Goal: Information Seeking & Learning: Learn about a topic

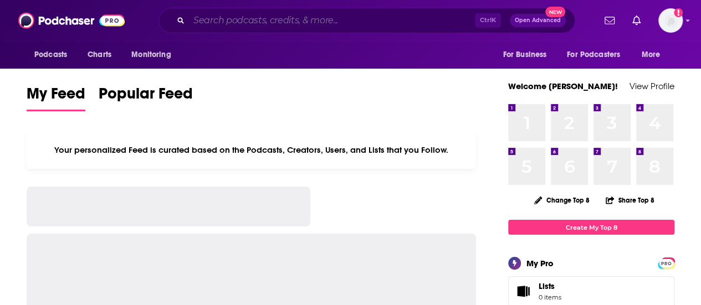
click at [203, 28] on input "Search podcasts, credits, & more..." at bounding box center [332, 21] width 286 height 18
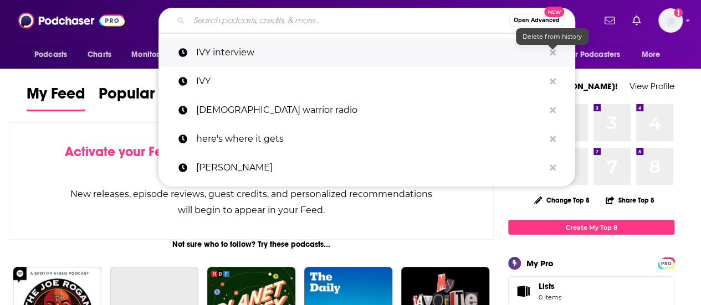
click at [554, 55] on icon "Search podcasts, credits, & more..." at bounding box center [553, 52] width 6 height 9
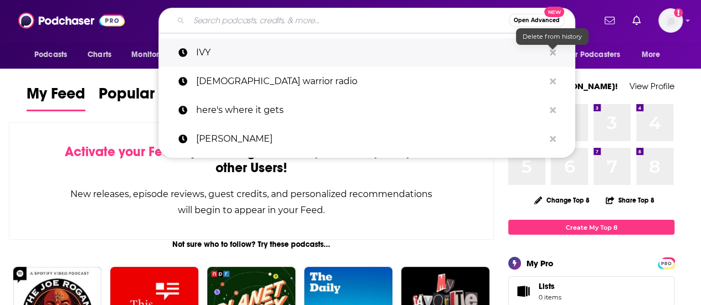
click at [554, 55] on icon "Search podcasts, credits, & more..." at bounding box center [553, 52] width 6 height 9
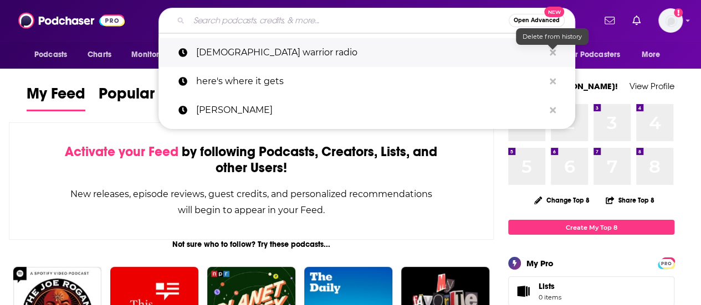
click at [554, 55] on icon "Search podcasts, credits, & more..." at bounding box center [553, 52] width 6 height 9
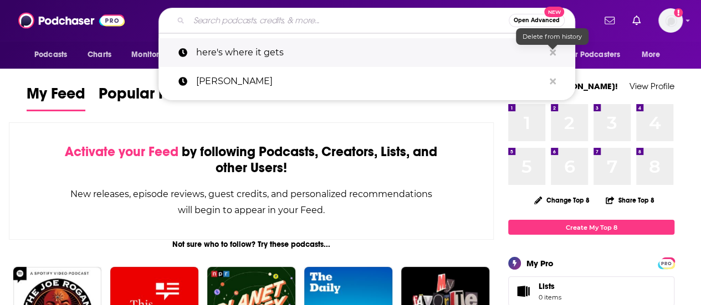
click at [554, 55] on icon "Search podcasts, credits, & more..." at bounding box center [553, 52] width 6 height 9
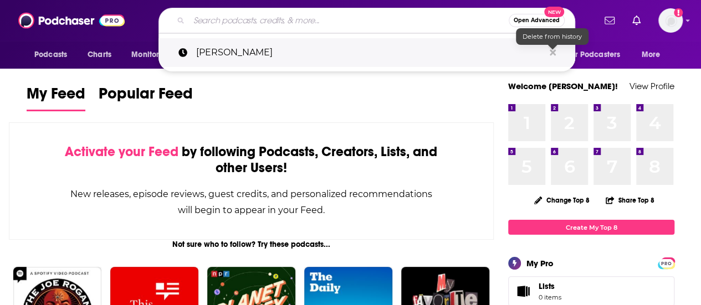
click at [554, 55] on icon "Search podcasts, credits, & more..." at bounding box center [553, 52] width 6 height 9
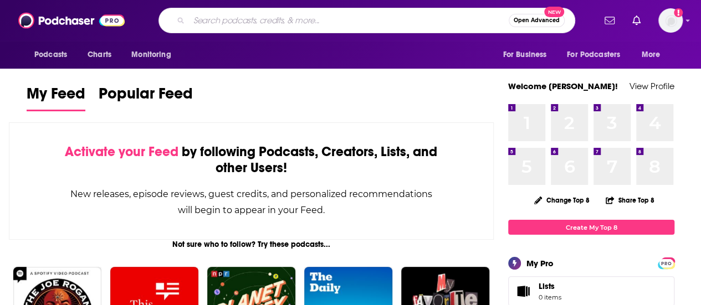
click at [452, 28] on input "Search podcasts, credits, & more..." at bounding box center [349, 21] width 320 height 18
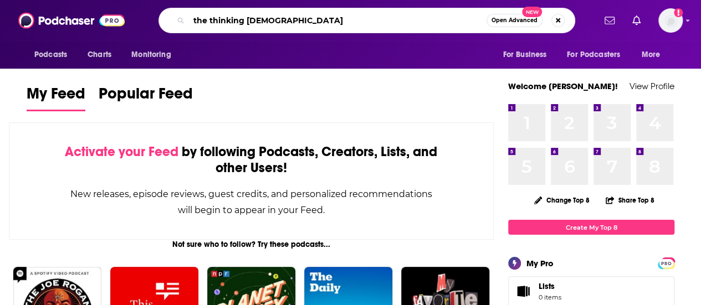
type input "the thinking [DEMOGRAPHIC_DATA]"
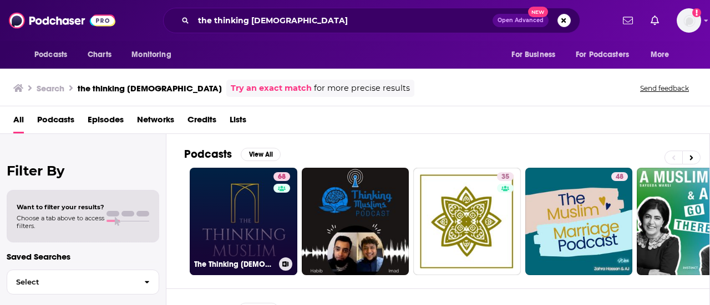
click at [253, 214] on link "68 The Thinking [DEMOGRAPHIC_DATA]" at bounding box center [244, 222] width 108 height 108
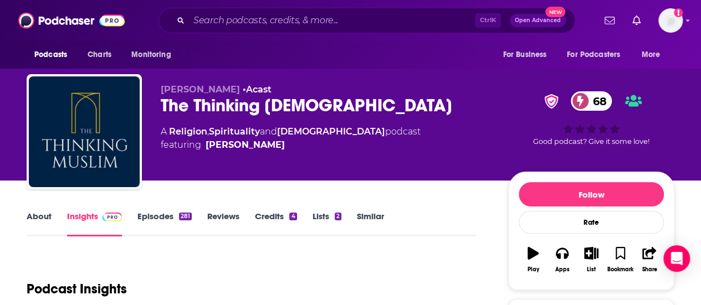
click at [153, 220] on link "Episodes 281" at bounding box center [164, 224] width 54 height 26
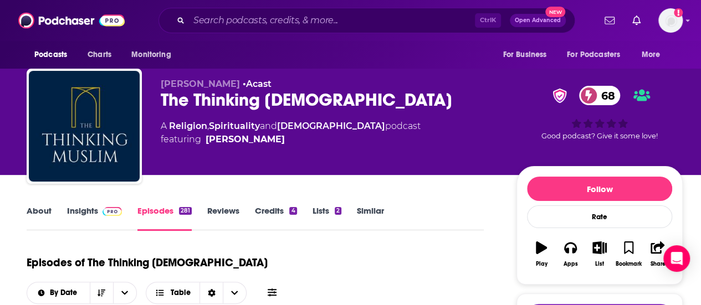
scroll to position [5, 0]
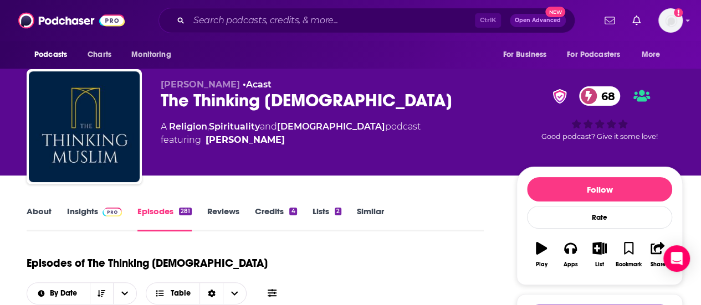
click at [73, 206] on link "Insights" at bounding box center [94, 219] width 55 height 26
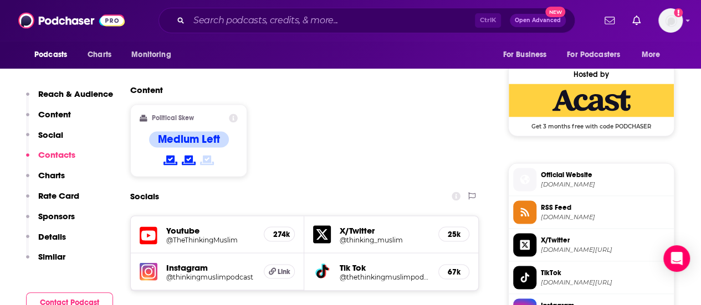
scroll to position [880, 0]
